Goal: Task Accomplishment & Management: Use online tool/utility

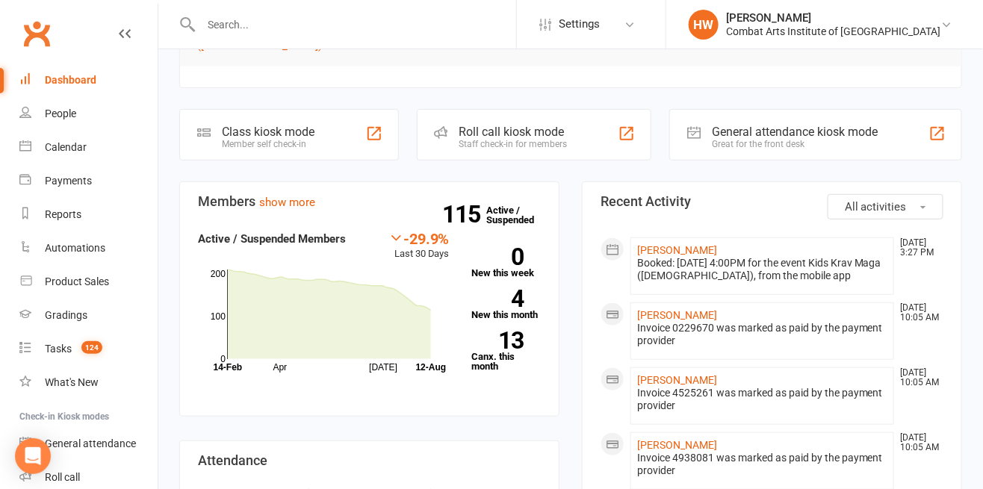
scroll to position [151, 0]
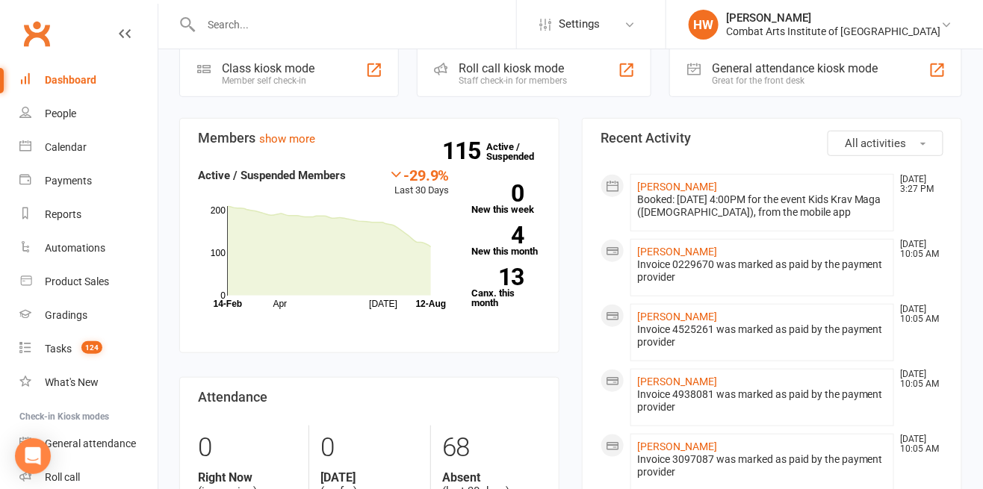
scroll to position [223, 0]
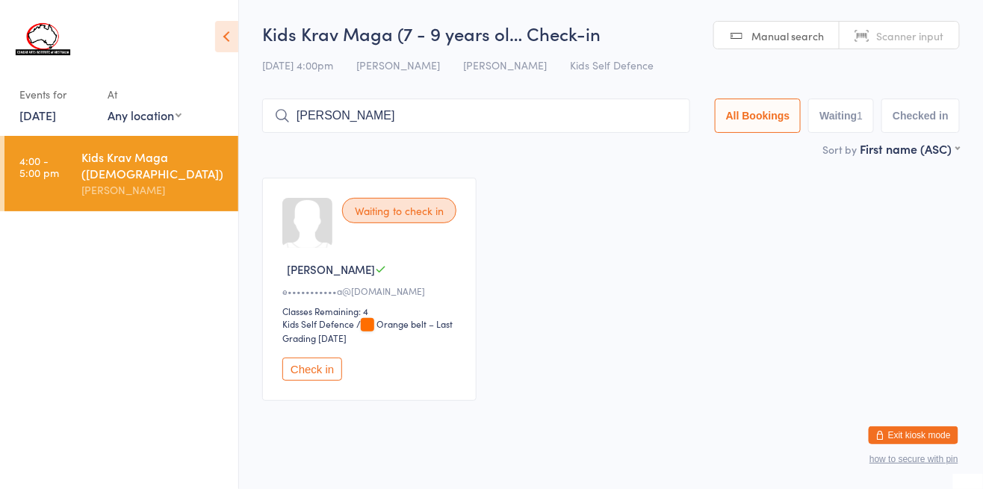
click at [518, 122] on input "harry" at bounding box center [476, 116] width 428 height 34
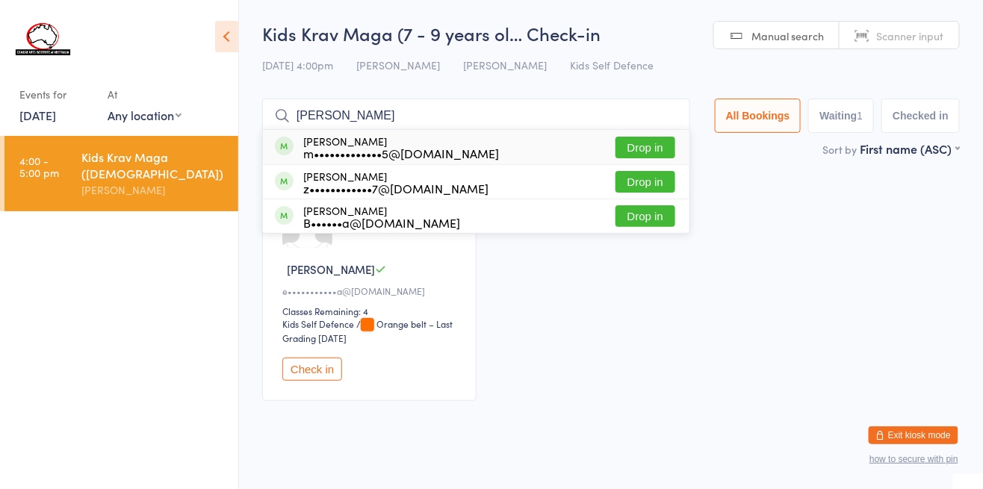
type input "harry tudor-owen"
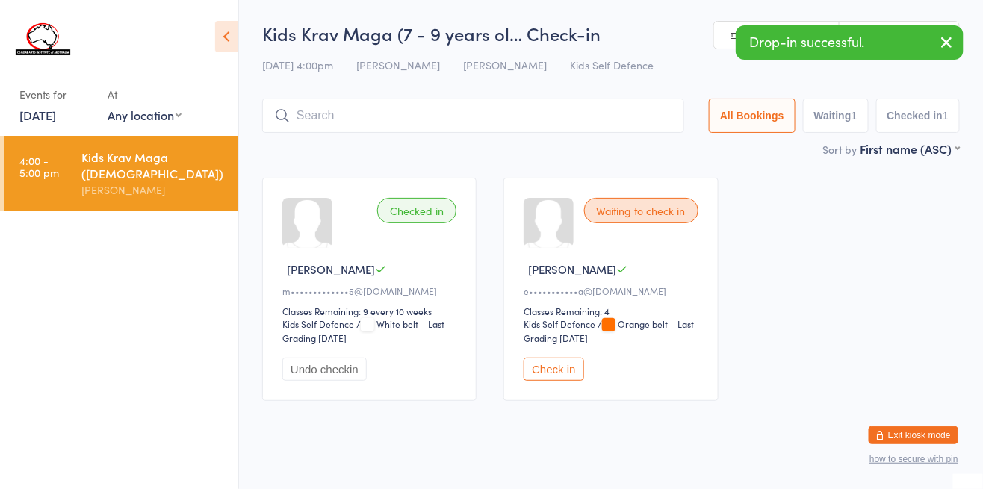
click at [321, 366] on button "Undo checkin" at bounding box center [324, 369] width 84 height 23
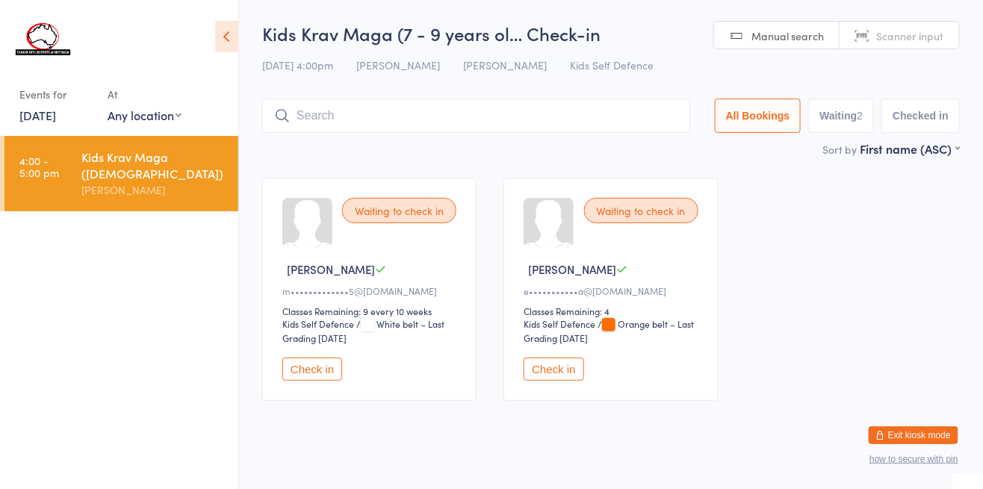
click at [323, 374] on button "Check in" at bounding box center [312, 369] width 60 height 23
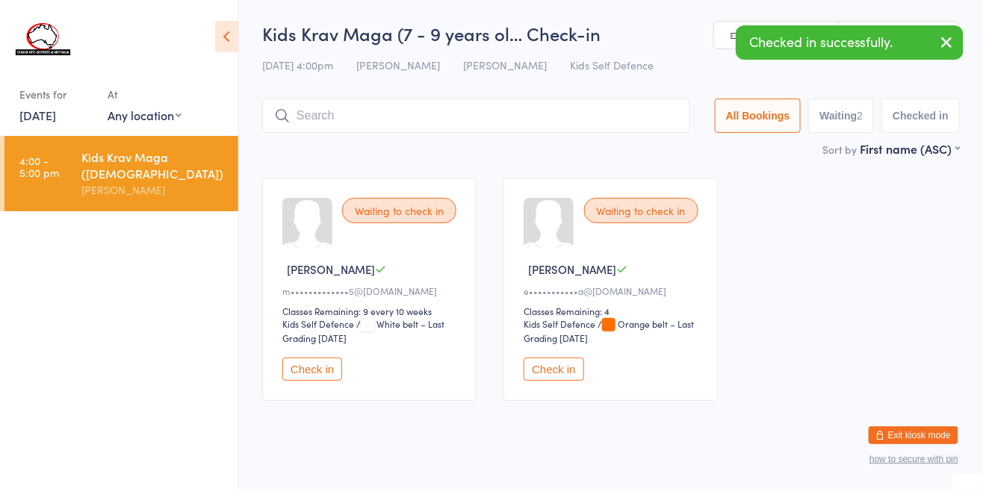
click at [338, 114] on input "search" at bounding box center [476, 116] width 428 height 34
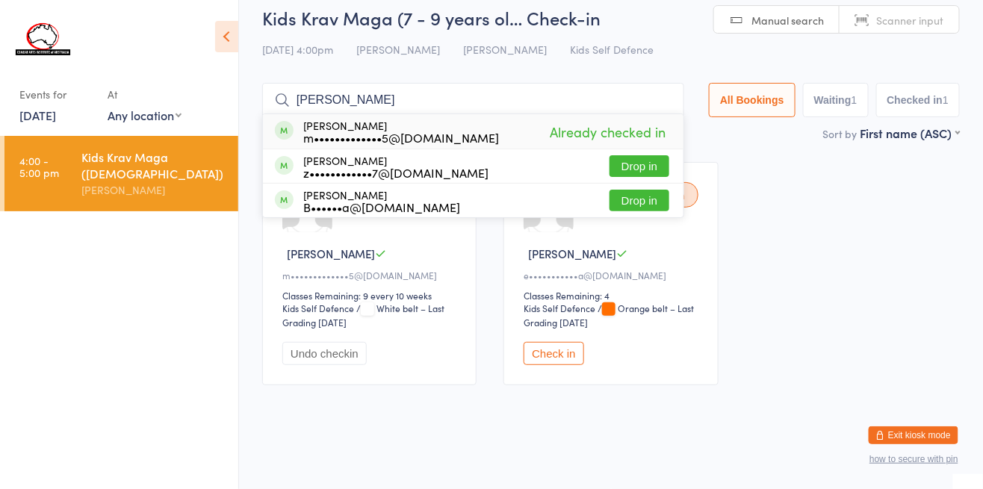
scroll to position [16, 0]
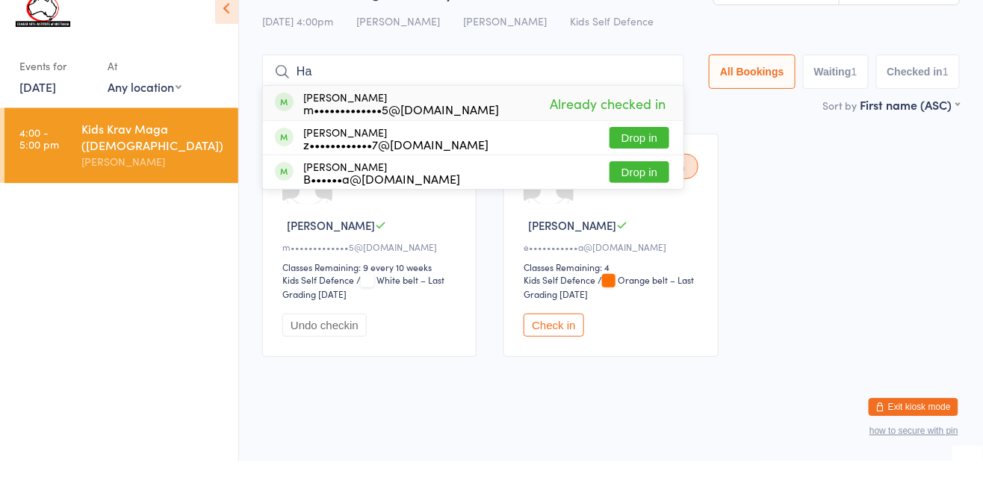
type input "H"
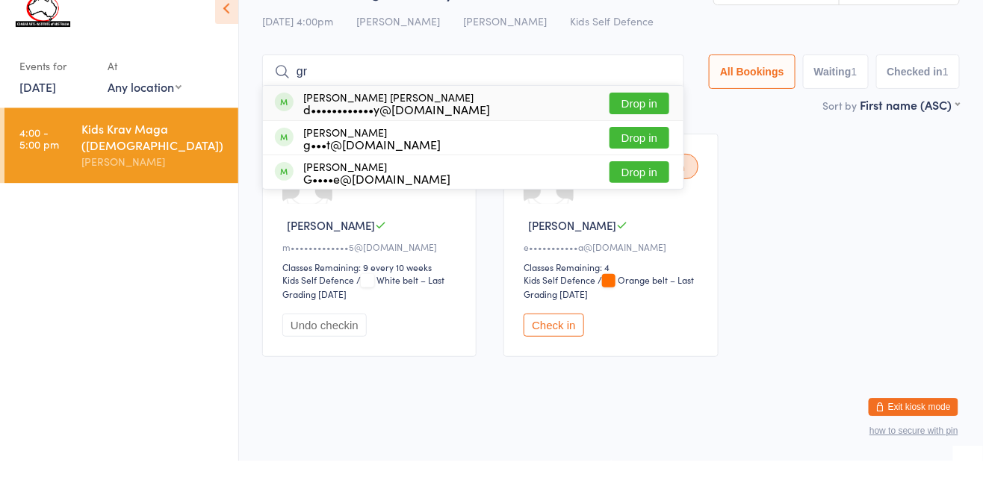
type input "g"
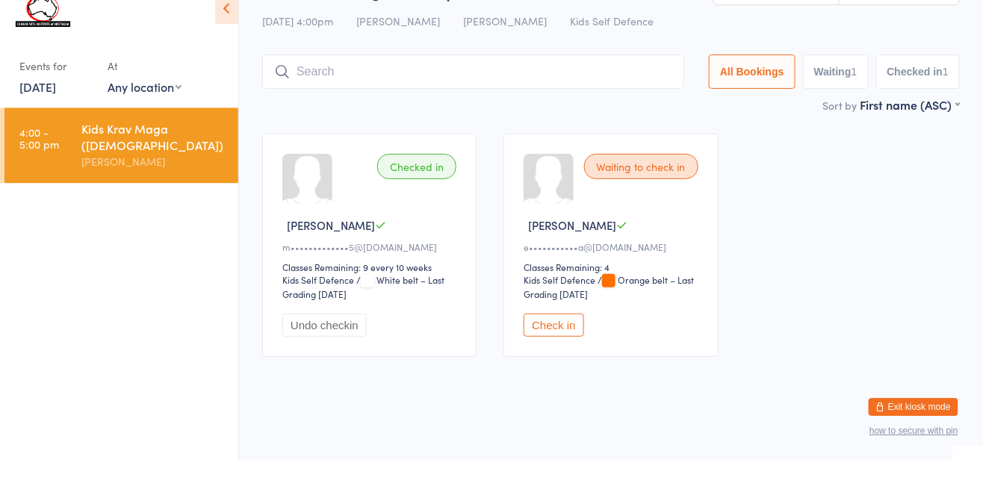
click at [326, 364] on button "Undo checkin" at bounding box center [324, 353] width 84 height 23
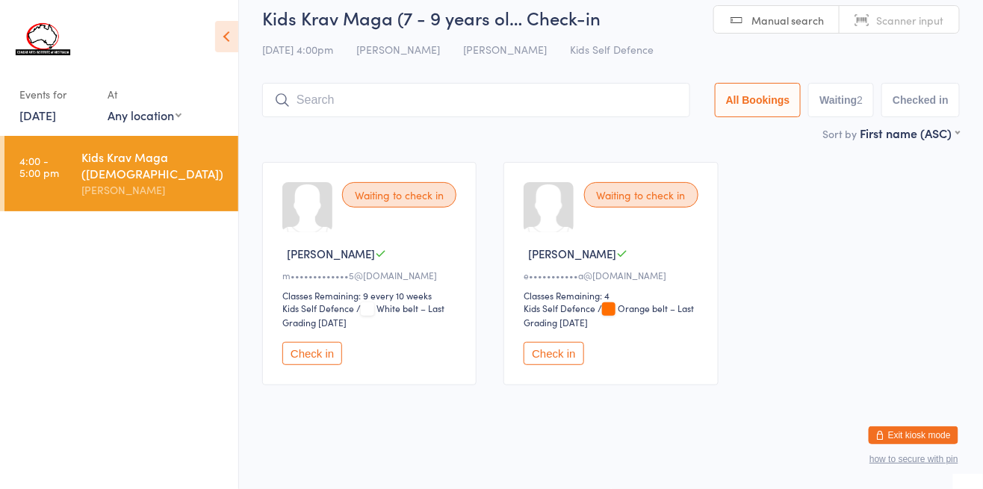
click at [424, 353] on div "Check in" at bounding box center [371, 353] width 179 height 23
click at [326, 95] on input "search" at bounding box center [476, 100] width 428 height 34
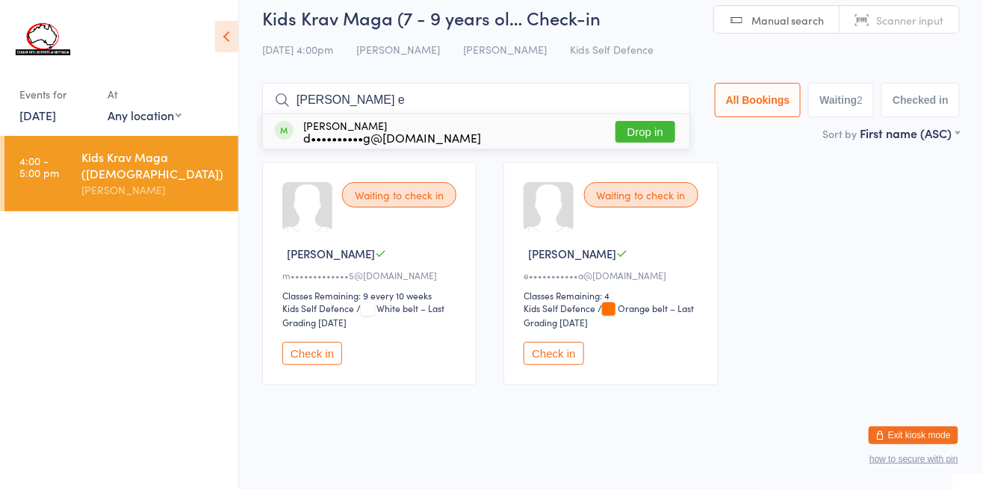
type input "hendric e"
click at [365, 131] on div "d••••••••••g@hotmail.com" at bounding box center [392, 137] width 178 height 12
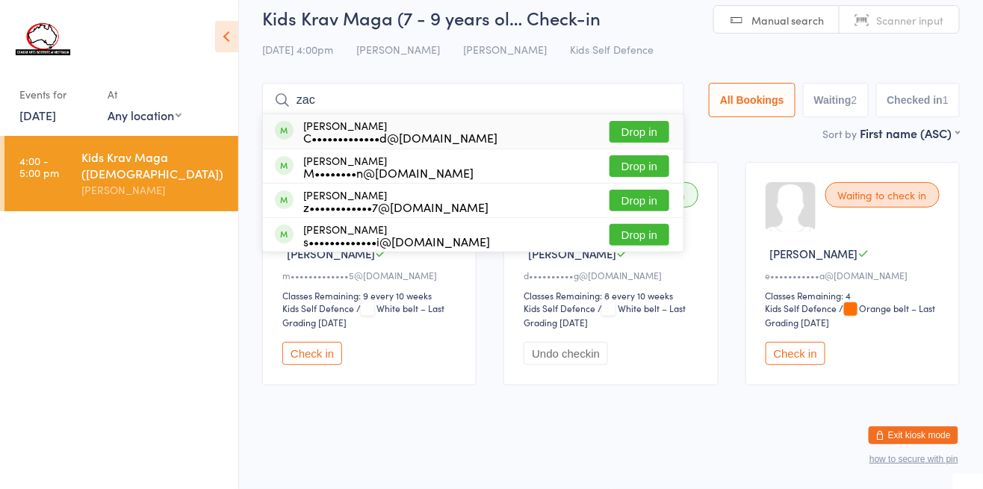
type input "zac"
click at [350, 161] on div "Zachary Mesics M••••••••n@hotmail.com" at bounding box center [388, 167] width 170 height 24
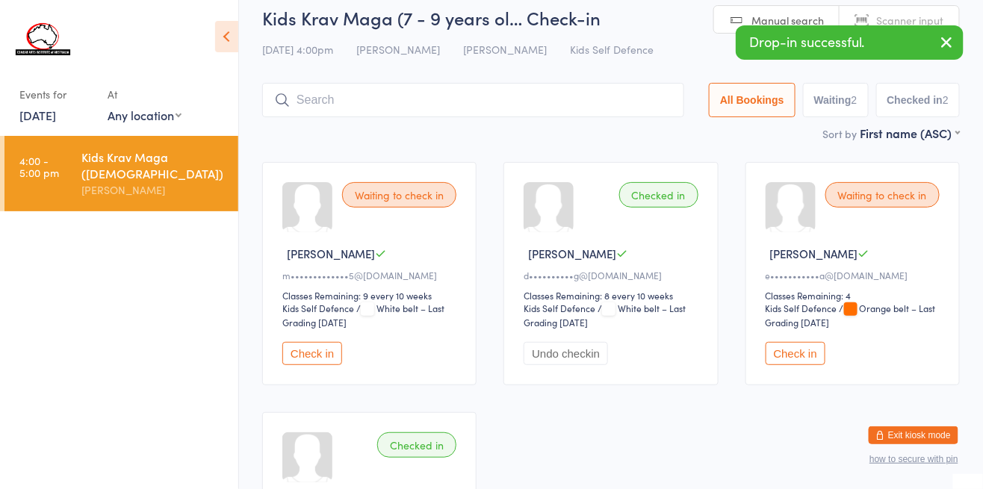
click at [803, 354] on button "Check in" at bounding box center [796, 353] width 60 height 23
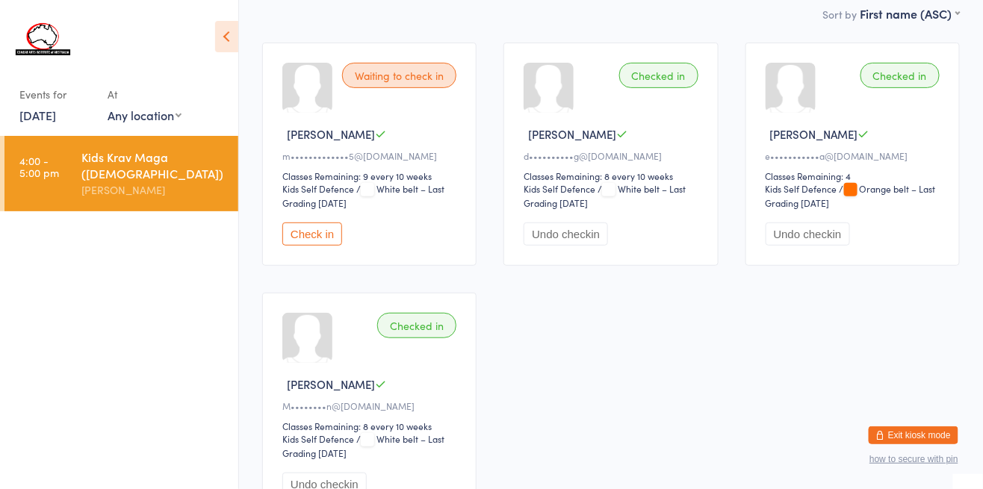
scroll to position [136, 0]
